Goal: Task Accomplishment & Management: Manage account settings

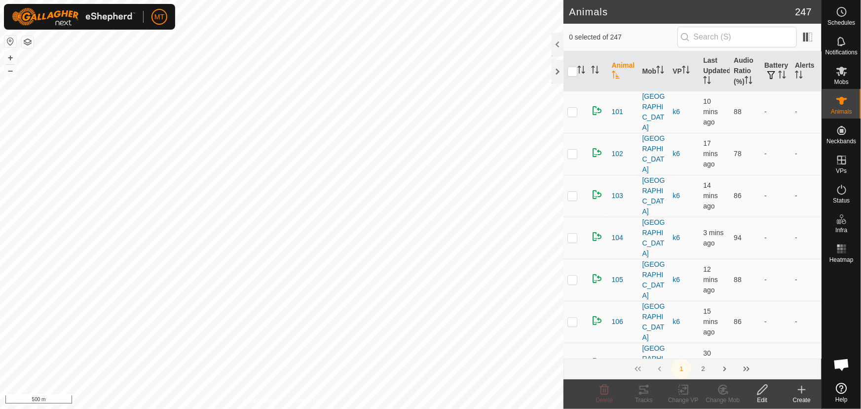
click at [237, 408] on html "MT Schedules Notifications Mobs Animals Neckbands VPs Status Infra Heatmap Help…" at bounding box center [430, 204] width 861 height 409
click at [244, 408] on html "MT Schedules Notifications Mobs Animals Neckbands VPs Status Infra Heatmap Help…" at bounding box center [430, 204] width 861 height 409
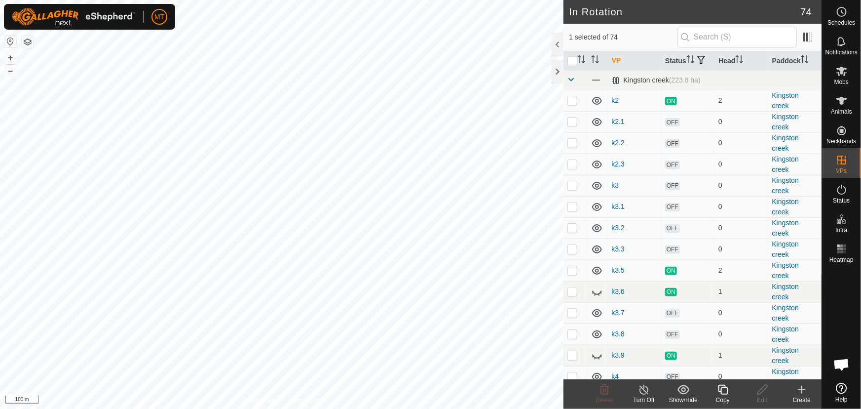
click at [721, 389] on icon at bounding box center [723, 390] width 10 height 10
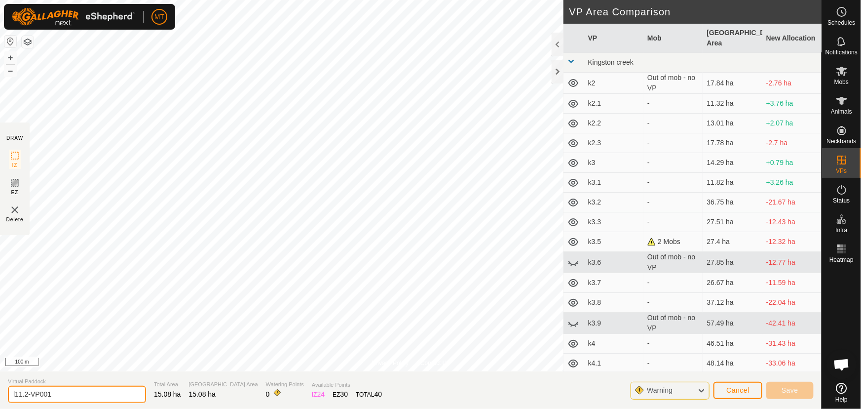
drag, startPoint x: 61, startPoint y: 393, endPoint x: 25, endPoint y: 390, distance: 36.7
click at [25, 390] on input "l11.2-VP001" at bounding box center [77, 394] width 138 height 17
type input "l11.3"
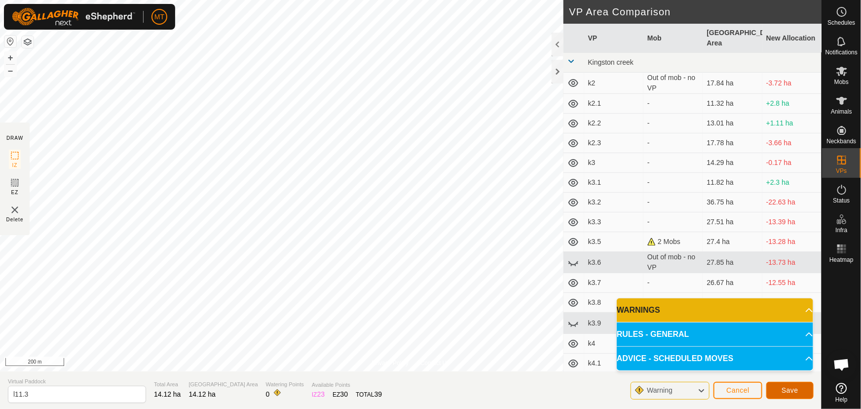
click at [791, 387] on span "Save" at bounding box center [790, 390] width 17 height 8
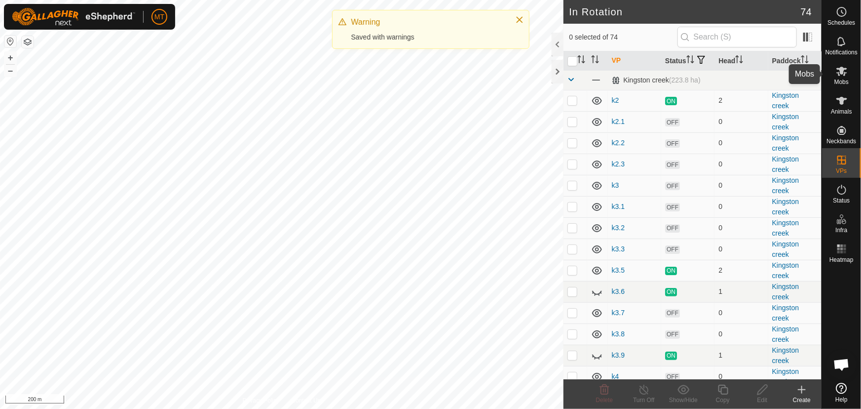
drag, startPoint x: 845, startPoint y: 78, endPoint x: 844, endPoint y: 84, distance: 6.0
click at [845, 78] on es-mob-svg-icon at bounding box center [842, 71] width 18 height 16
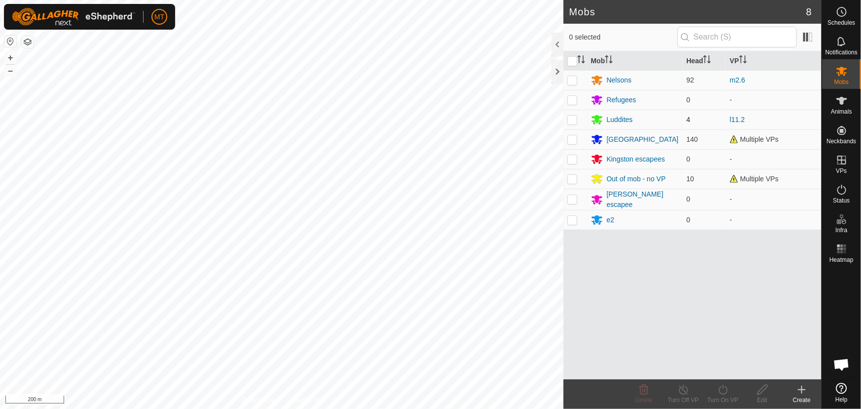
click at [573, 120] on p-checkbox at bounding box center [573, 120] width 10 height 8
checkbox input "true"
click at [732, 397] on div "Turn On VP" at bounding box center [722, 399] width 39 height 9
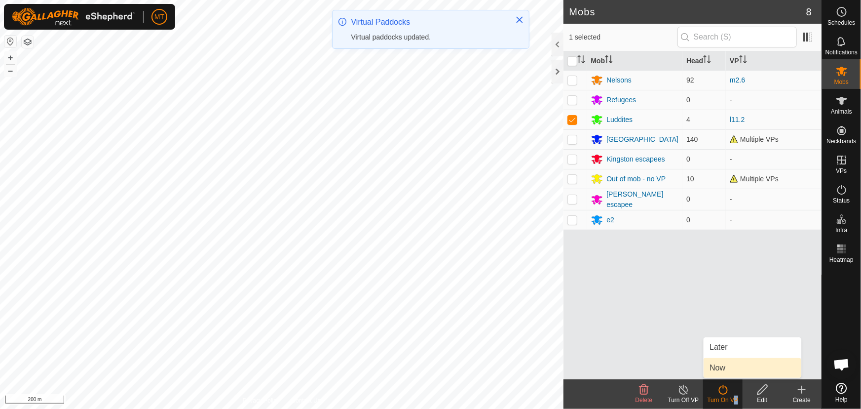
click at [724, 364] on link "Now" at bounding box center [753, 368] width 98 height 20
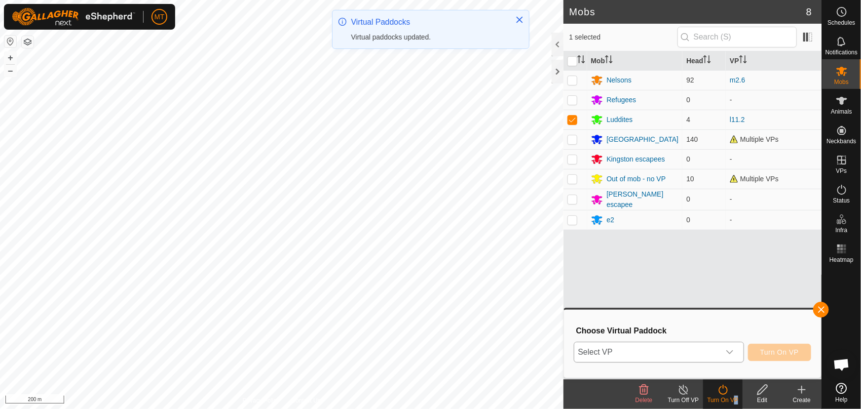
click at [652, 351] on span "Select VP" at bounding box center [648, 352] width 146 height 20
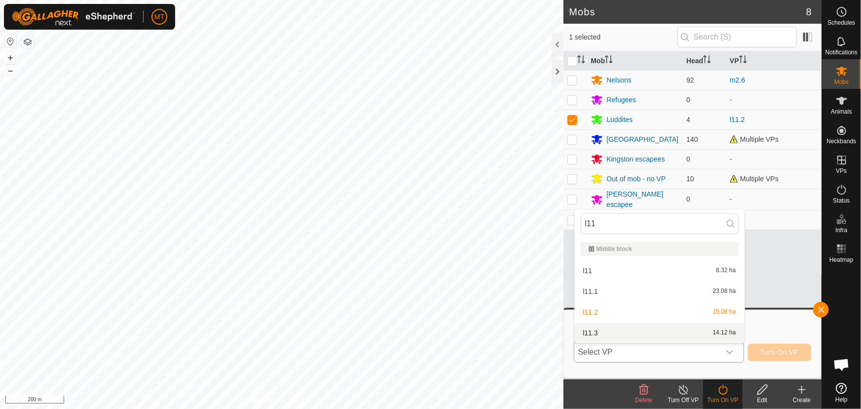
type input "l11"
click at [604, 330] on li "l11.3 14.12 ha" at bounding box center [660, 333] width 170 height 20
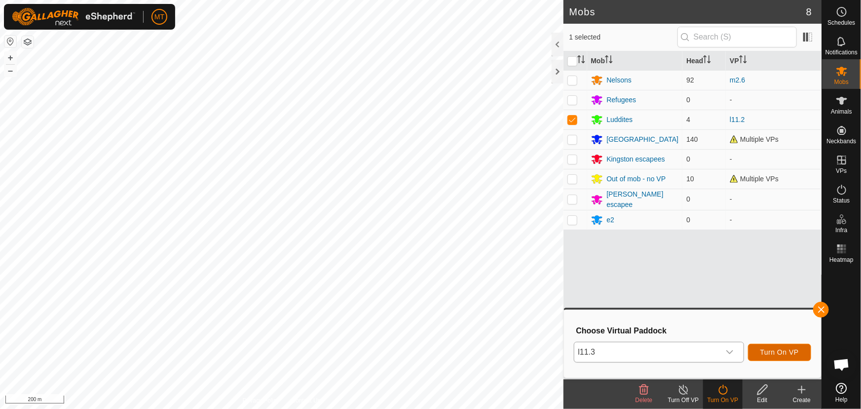
click at [781, 354] on span "Turn On VP" at bounding box center [780, 352] width 39 height 8
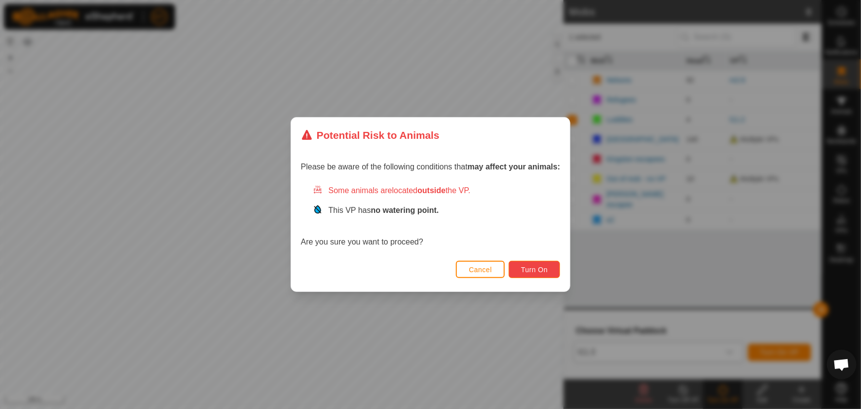
click at [535, 267] on span "Turn On" at bounding box center [534, 270] width 27 height 8
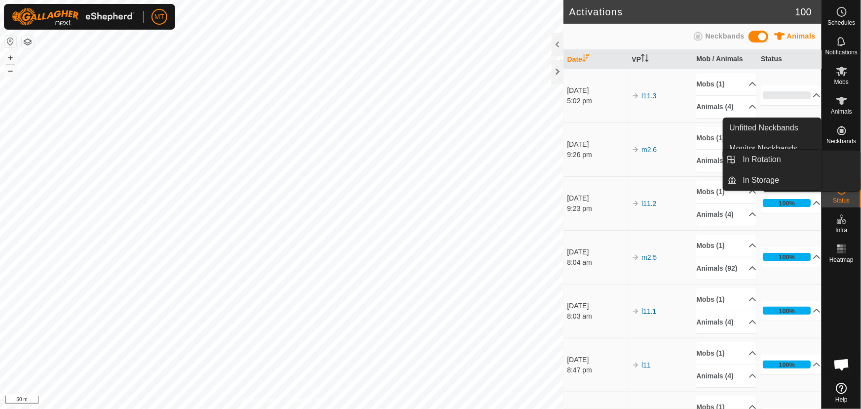
click at [842, 162] on icon at bounding box center [842, 160] width 9 height 9
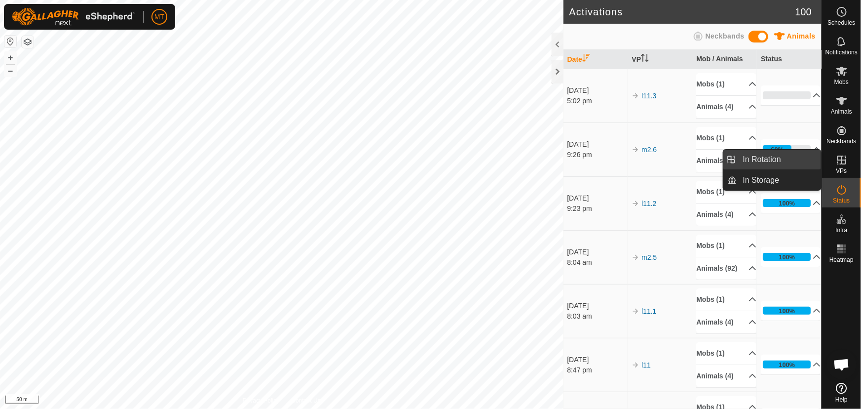
click at [771, 156] on link "In Rotation" at bounding box center [780, 160] width 84 height 20
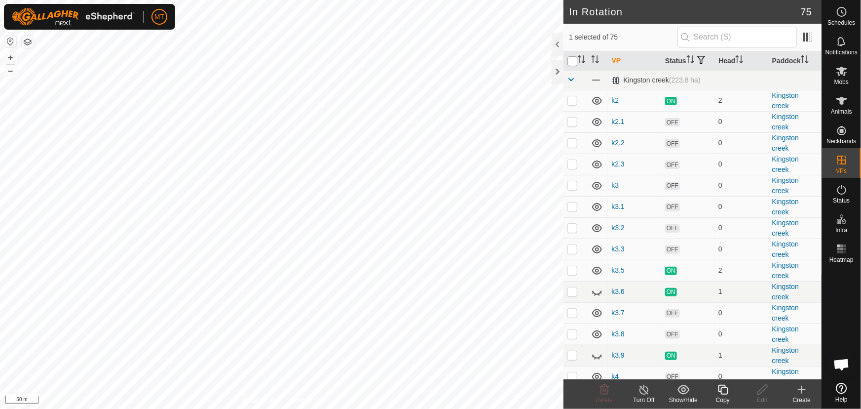
click at [576, 64] on input "checkbox" at bounding box center [573, 61] width 10 height 10
checkbox input "true"
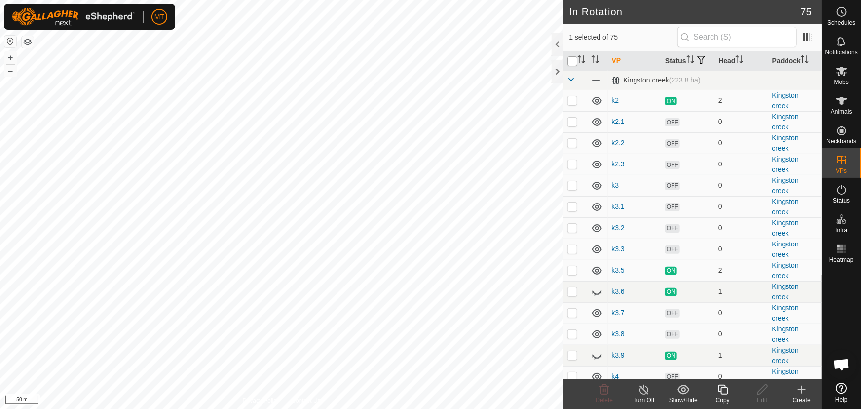
checkbox input "true"
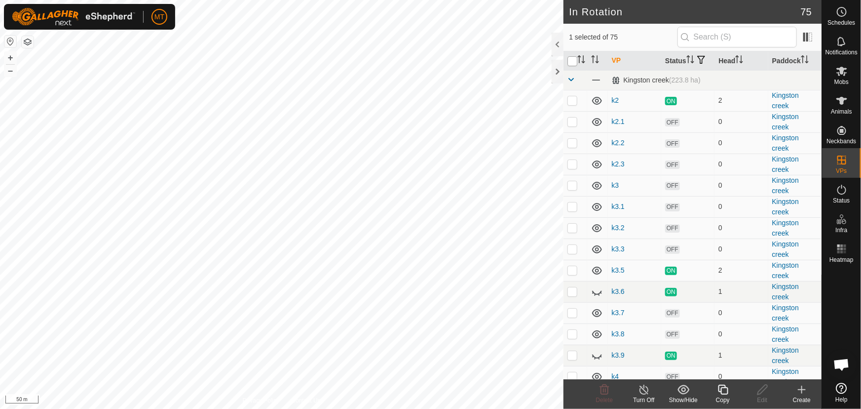
checkbox input "true"
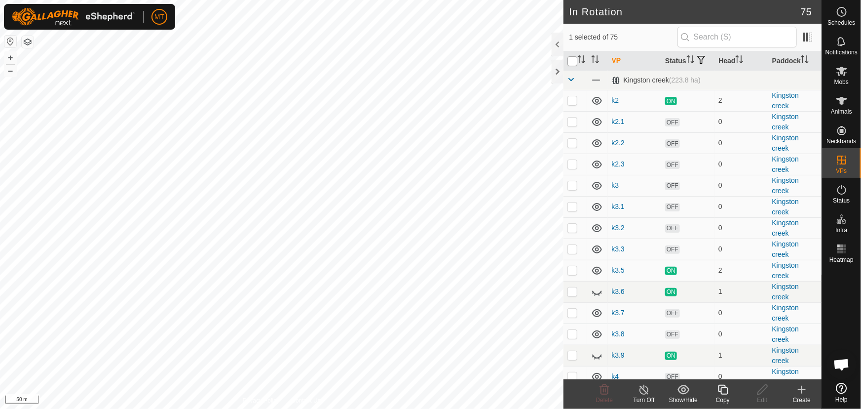
checkbox input "true"
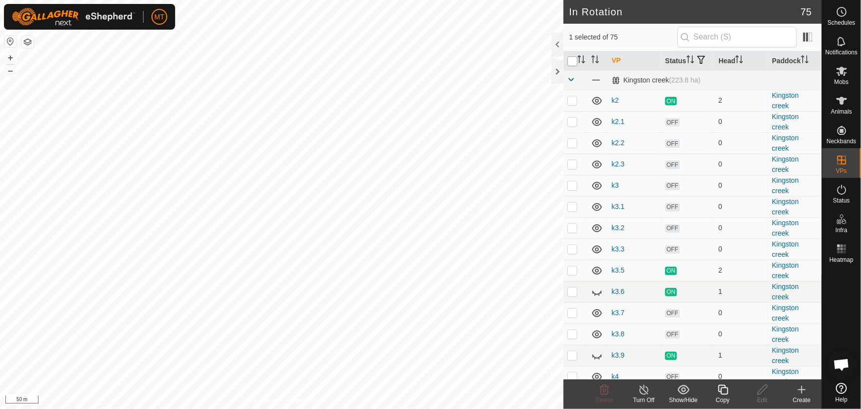
checkbox input "true"
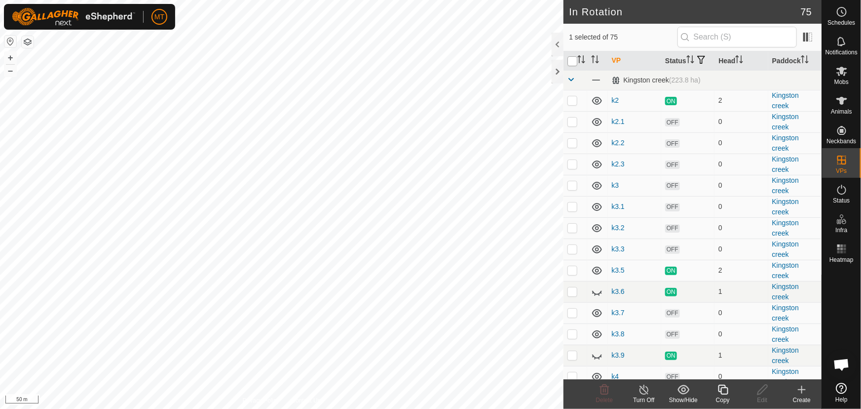
checkbox input "true"
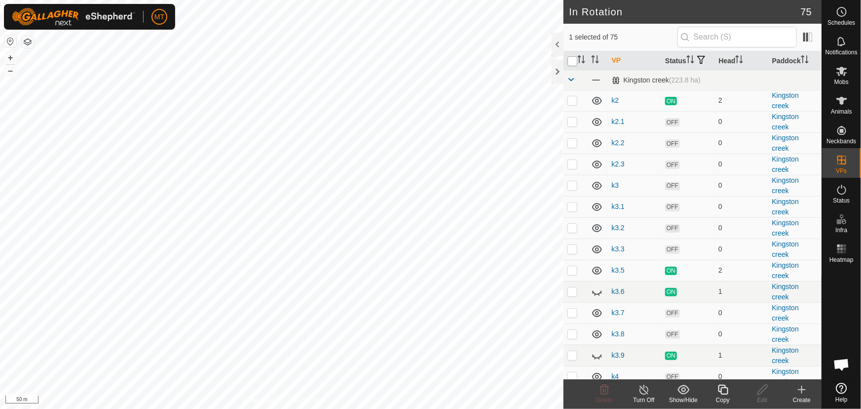
checkbox input "true"
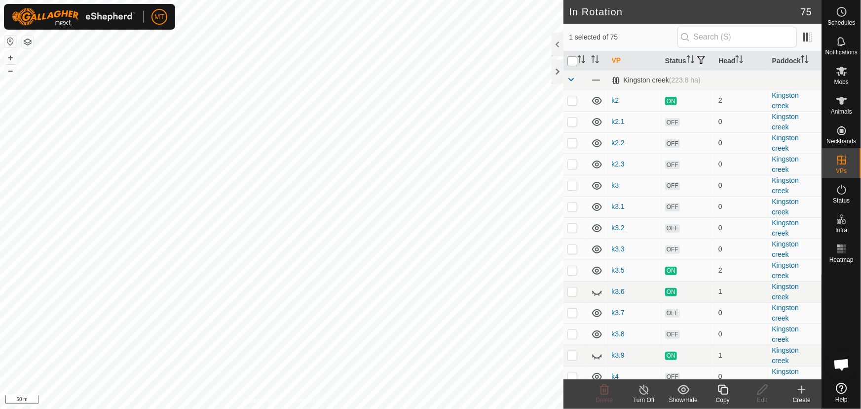
checkbox input "true"
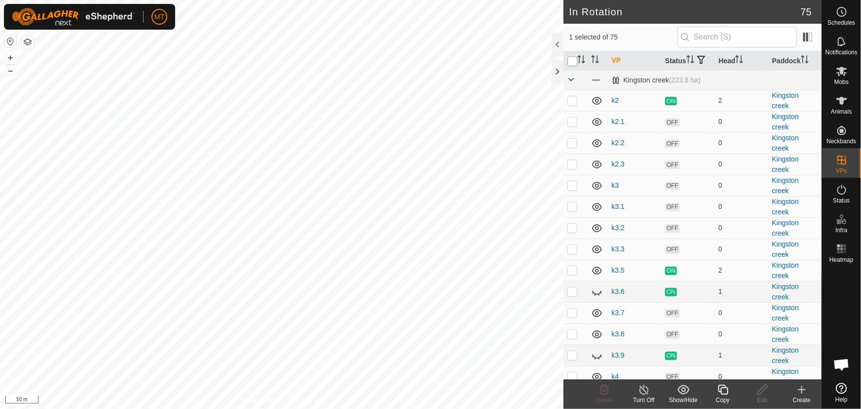
checkbox input "true"
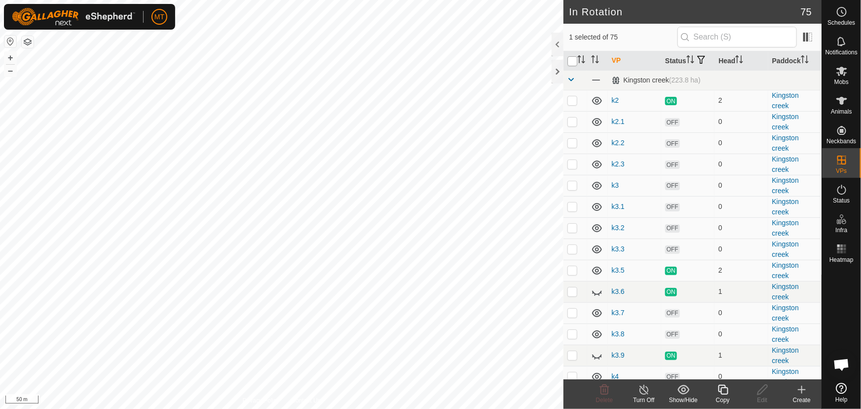
checkbox input "true"
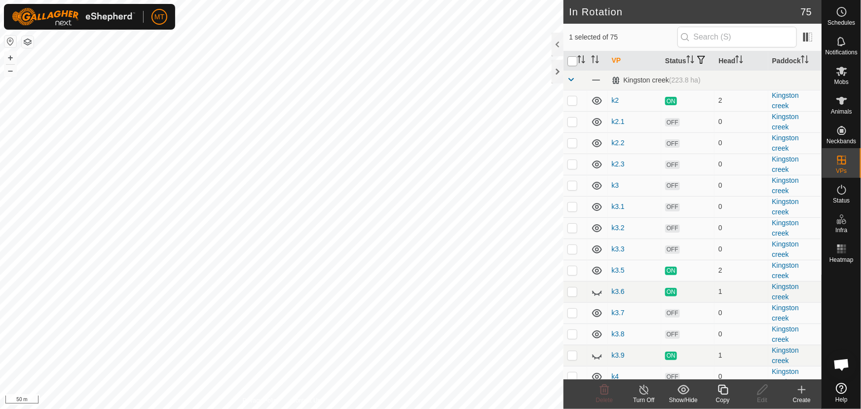
checkbox input "true"
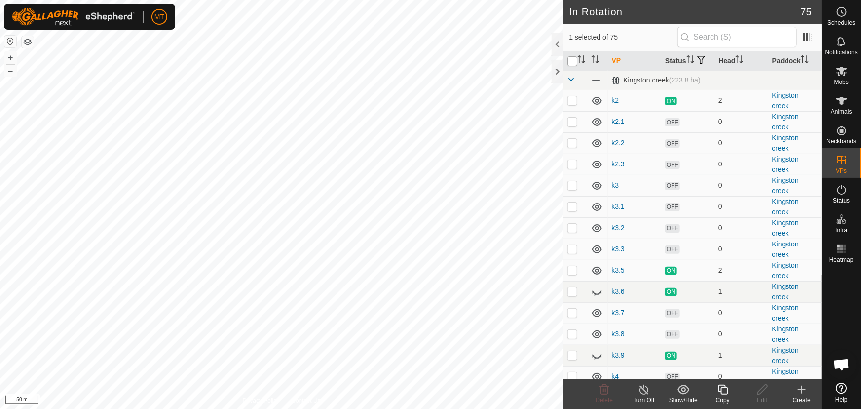
checkbox input "true"
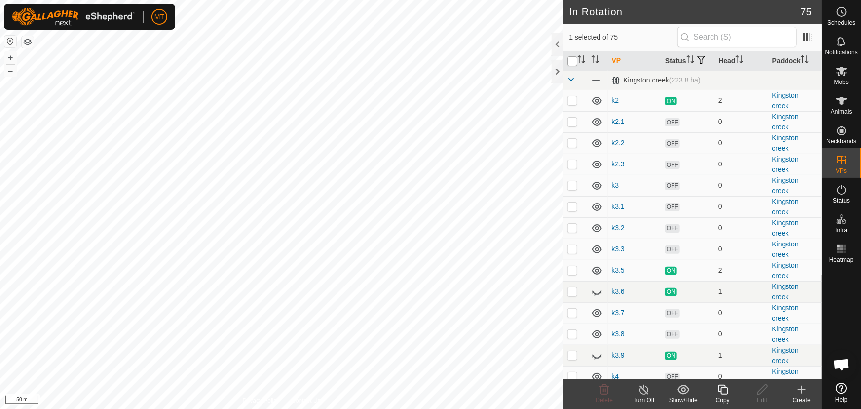
checkbox input "true"
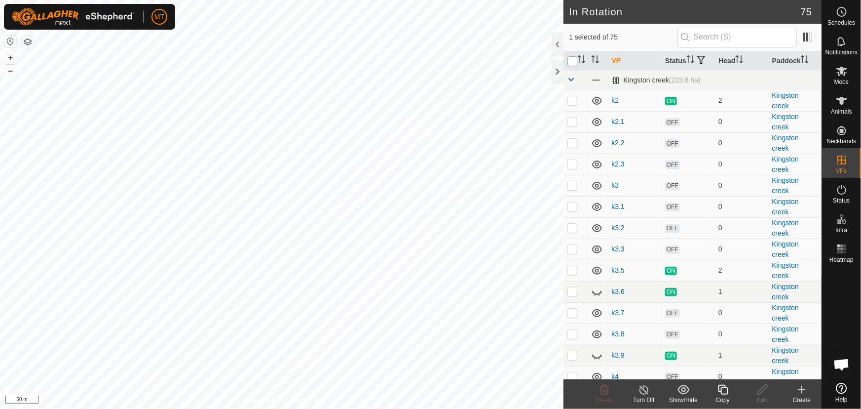
checkbox input "true"
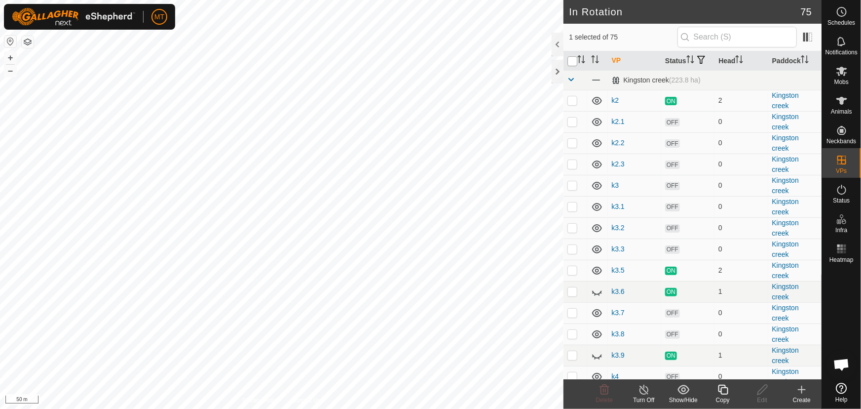
checkbox input "true"
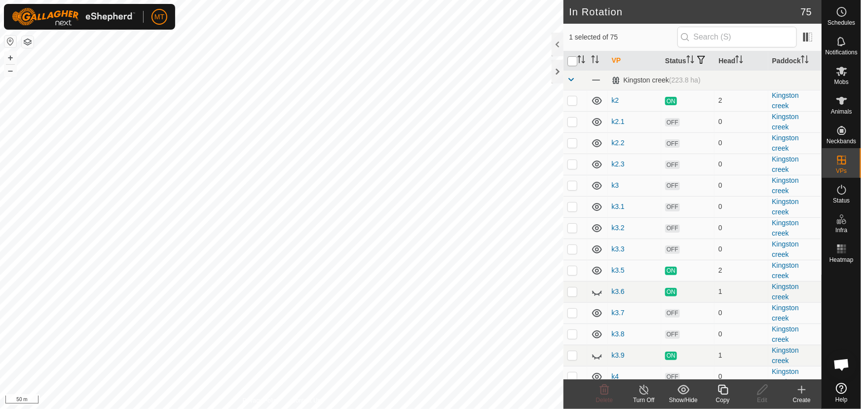
checkbox input "true"
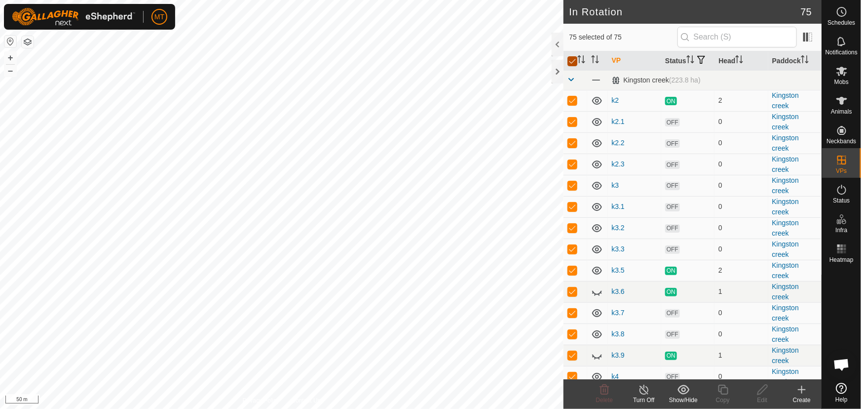
click at [576, 64] on input "checkbox" at bounding box center [573, 61] width 10 height 10
checkbox input "false"
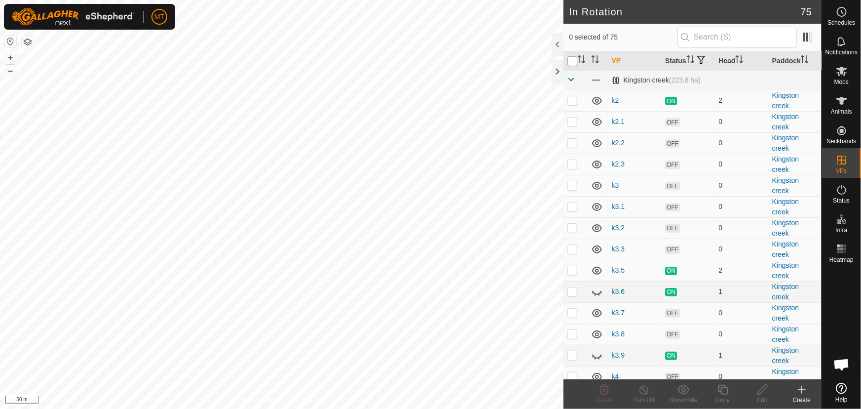
checkbox input "false"
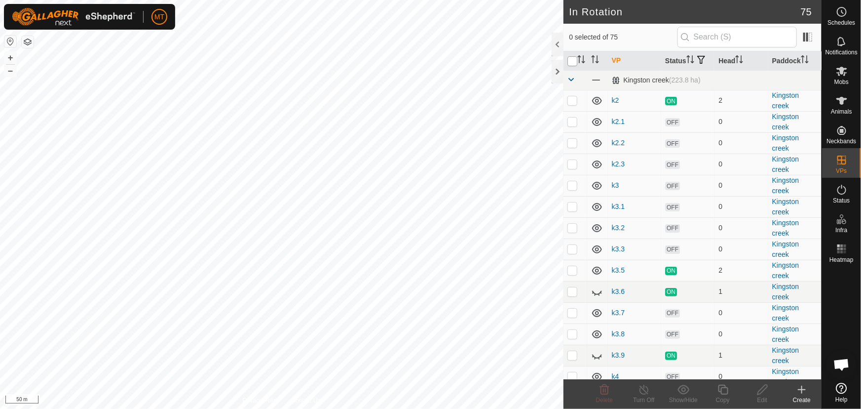
checkbox input "false"
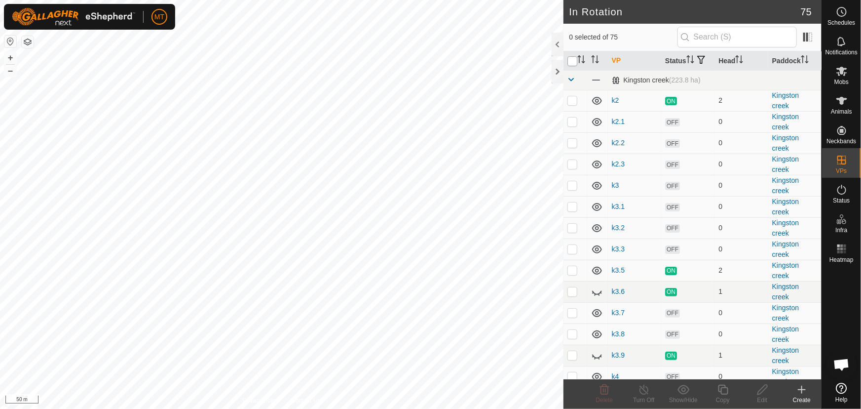
checkbox input "false"
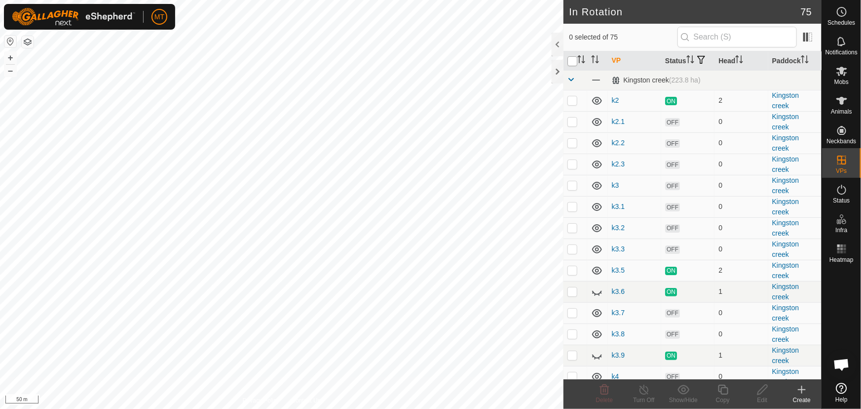
checkbox input "false"
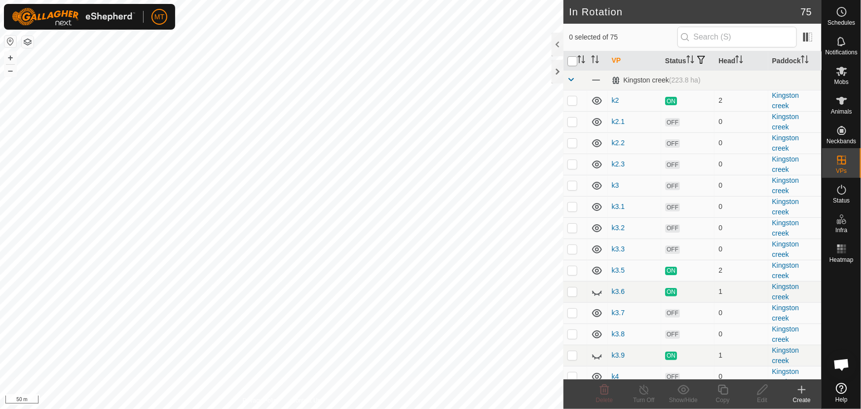
checkbox input "false"
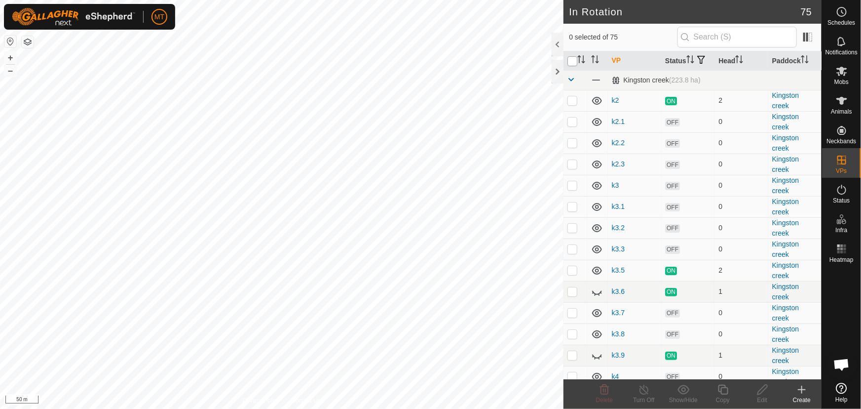
checkbox input "false"
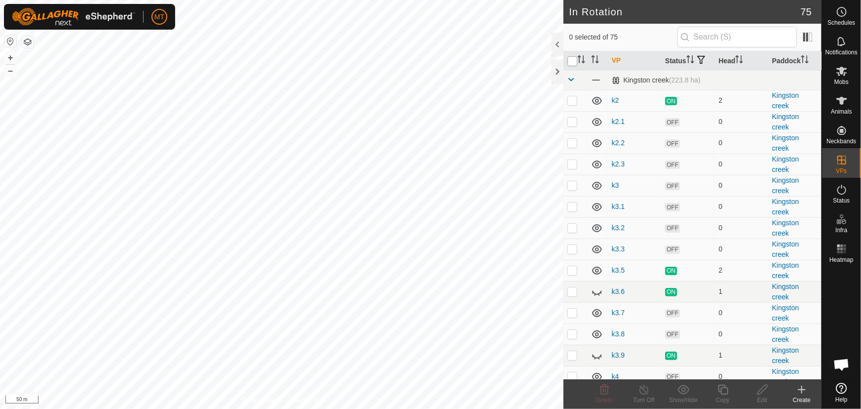
checkbox input "false"
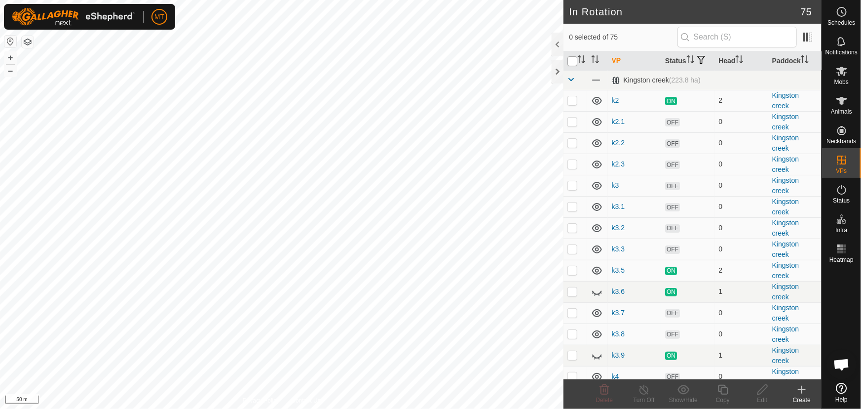
checkbox input "false"
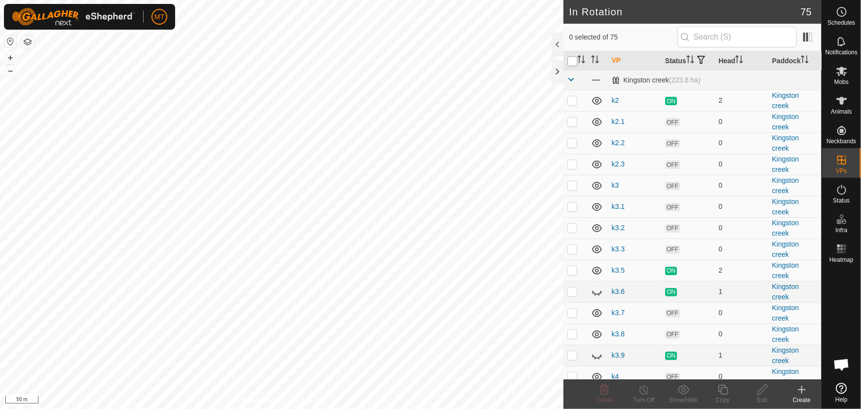
checkbox input "false"
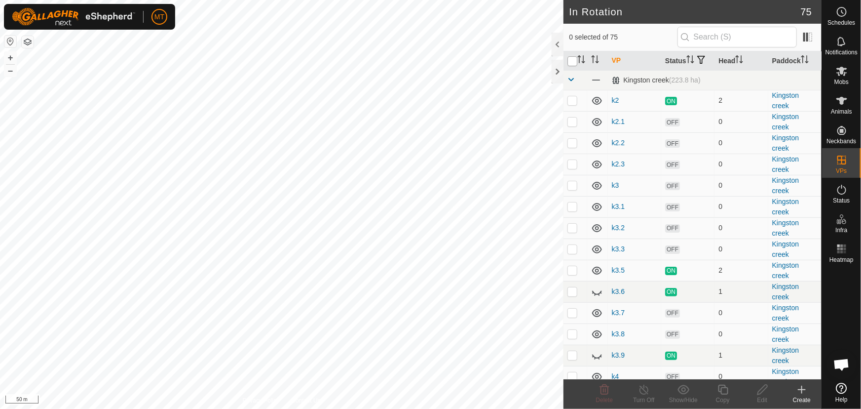
checkbox input "false"
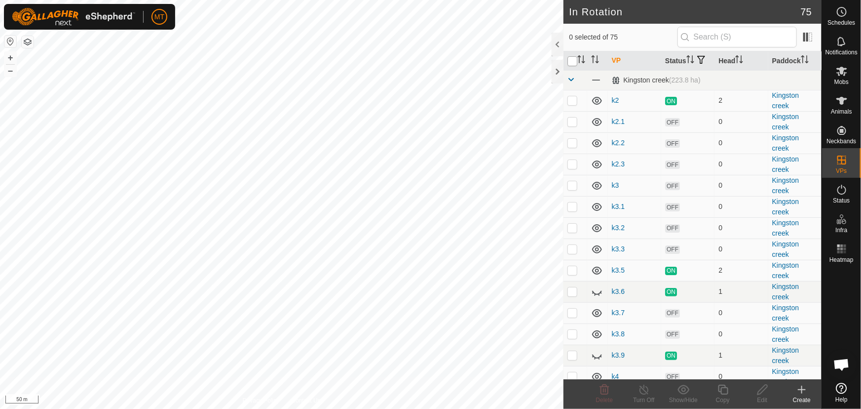
checkbox input "false"
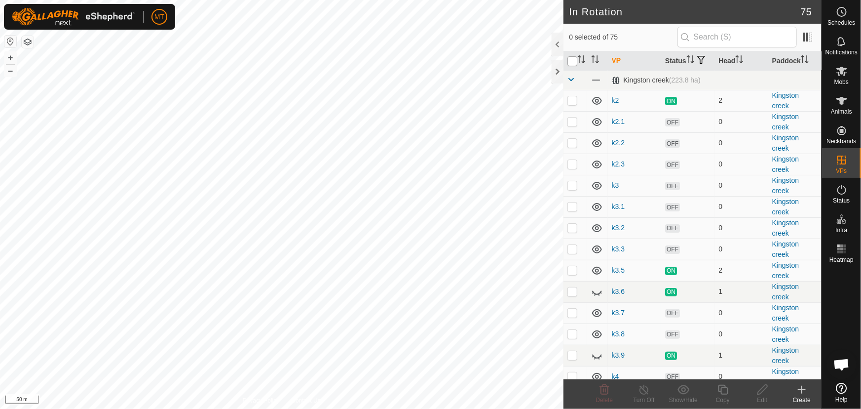
checkbox input "false"
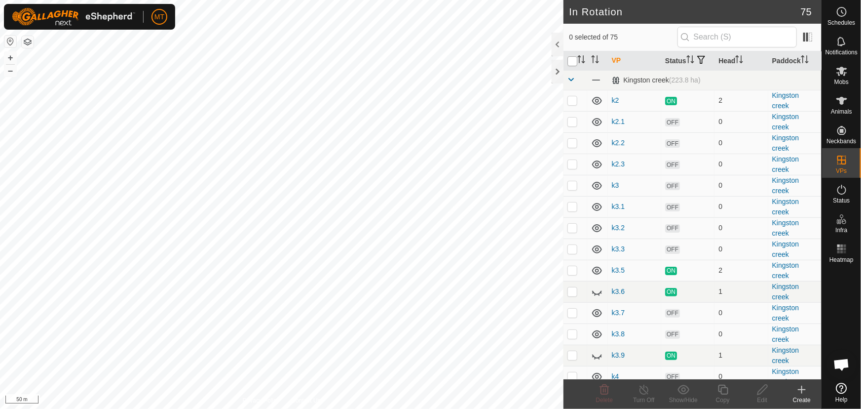
checkbox input "false"
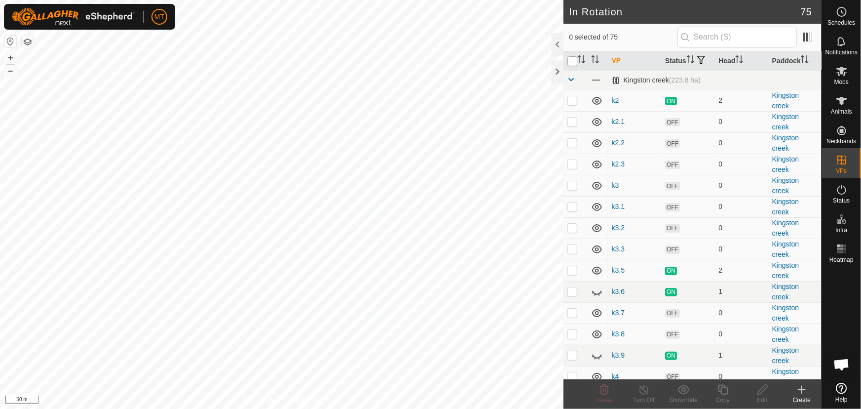
checkbox input "false"
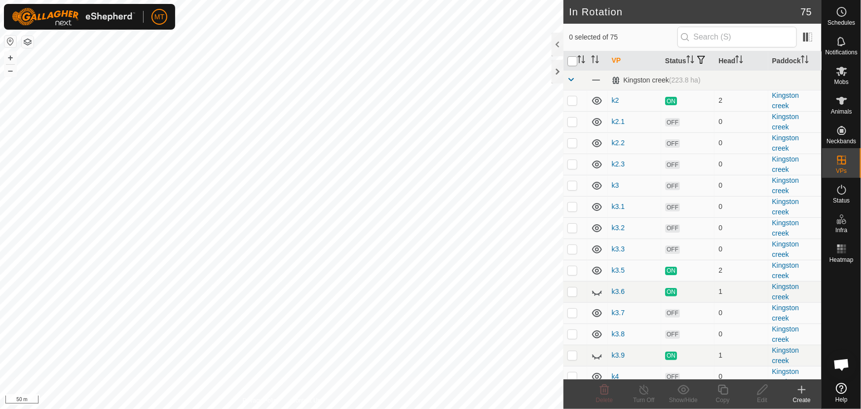
checkbox input "false"
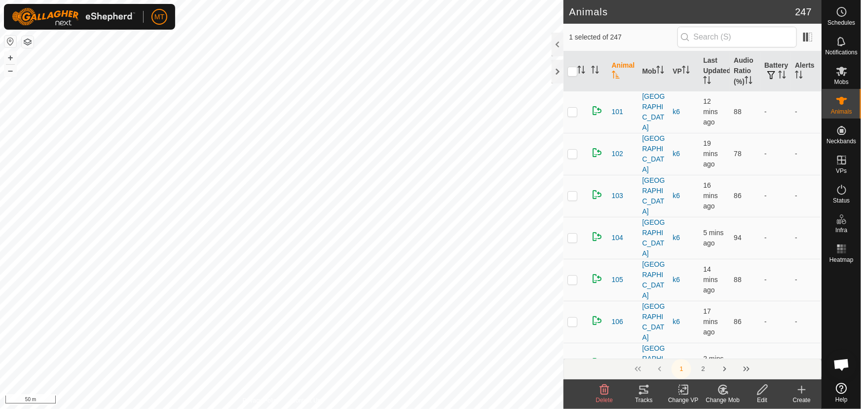
click at [581, 64] on th at bounding box center [576, 71] width 24 height 40
click at [580, 68] on icon "Activate to sort" at bounding box center [582, 70] width 8 height 8
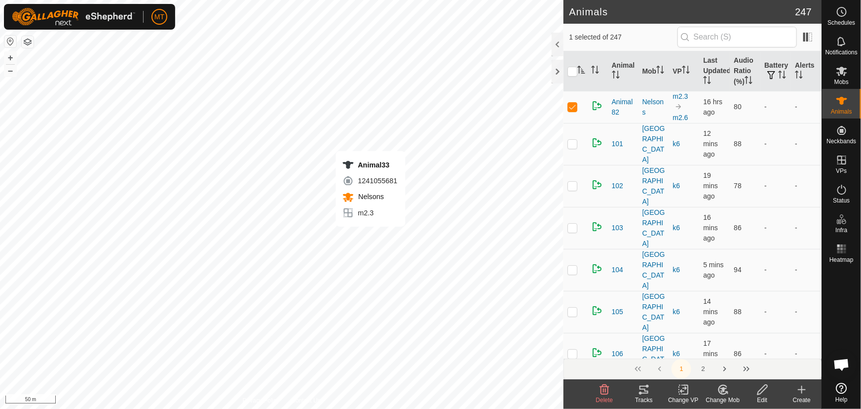
checkbox input "true"
checkbox input "false"
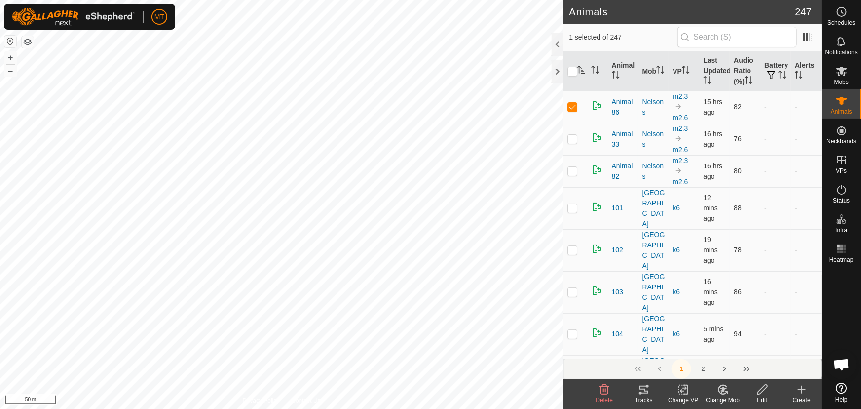
checkbox input "false"
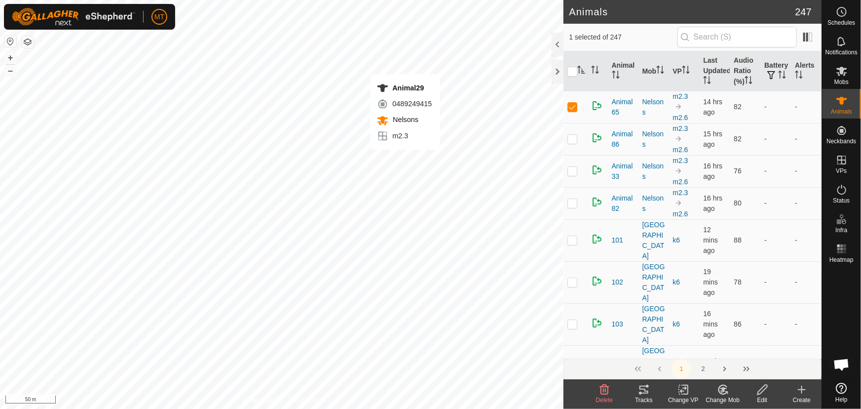
checkbox input "true"
checkbox input "false"
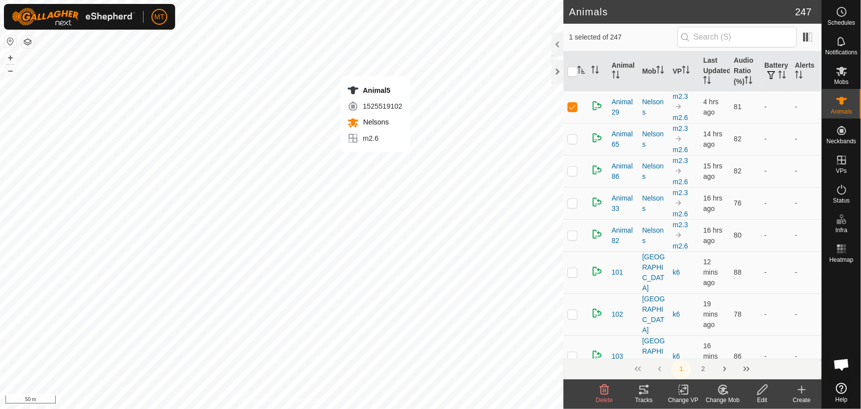
checkbox input "true"
checkbox input "false"
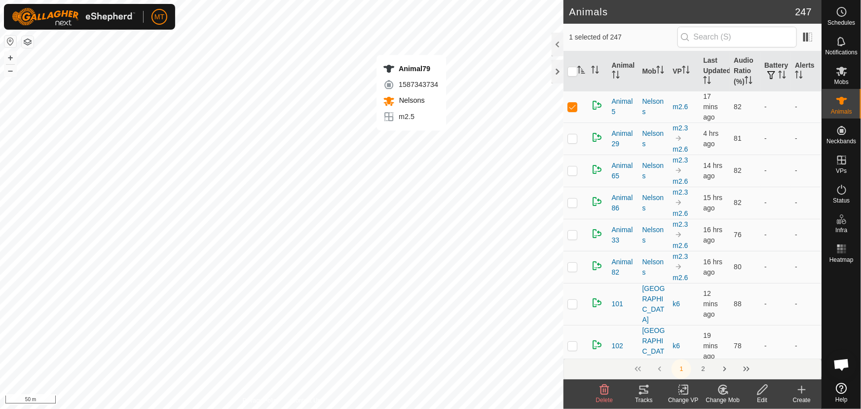
checkbox input "false"
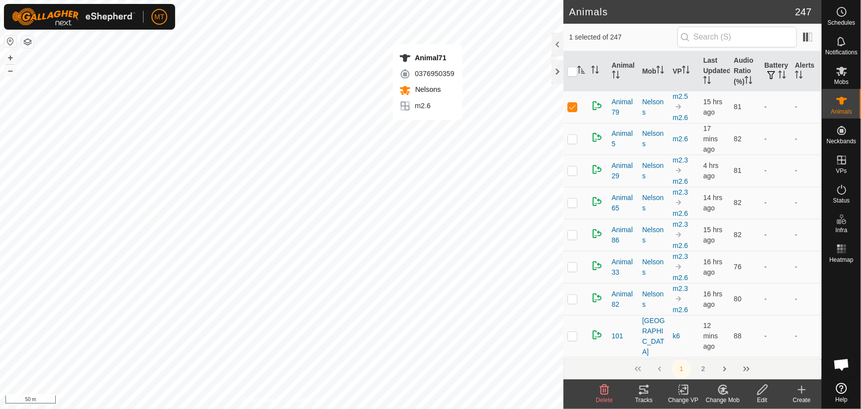
checkbox input "false"
